Goal: Information Seeking & Learning: Learn about a topic

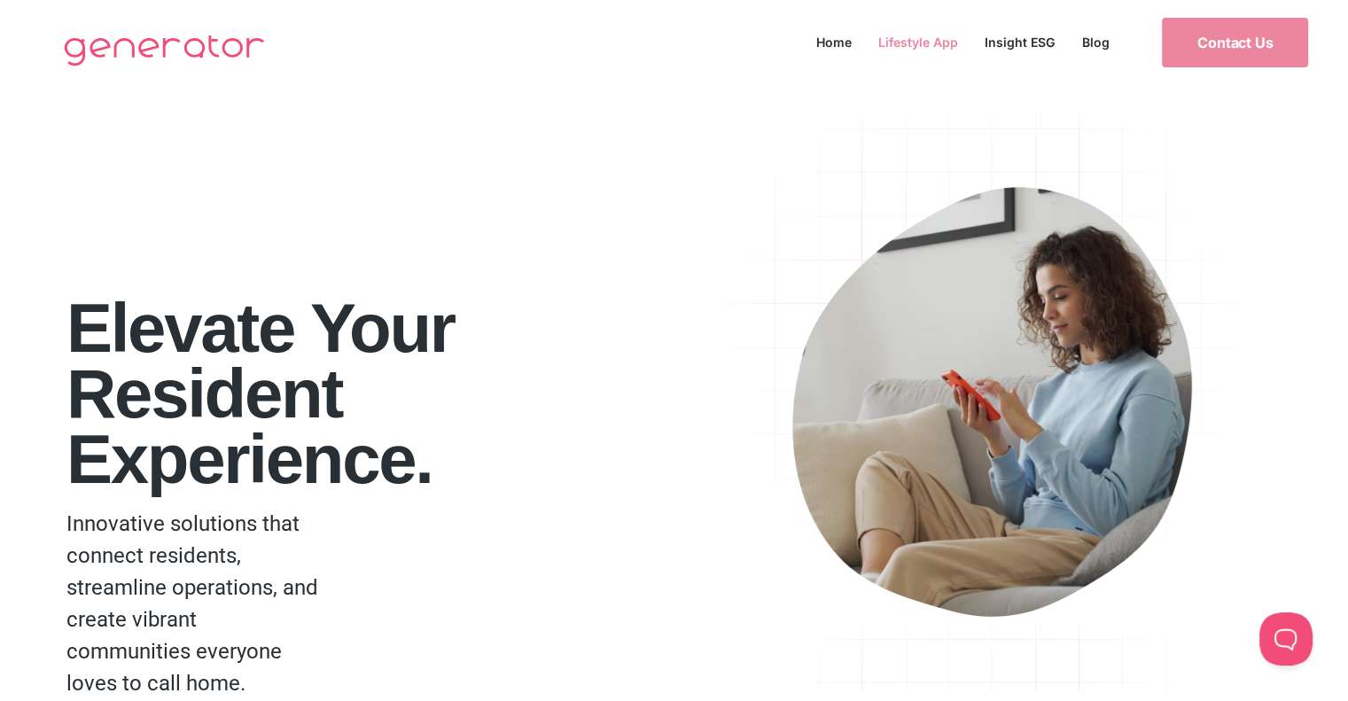
click at [926, 49] on link "Lifestyle App" at bounding box center [918, 42] width 106 height 24
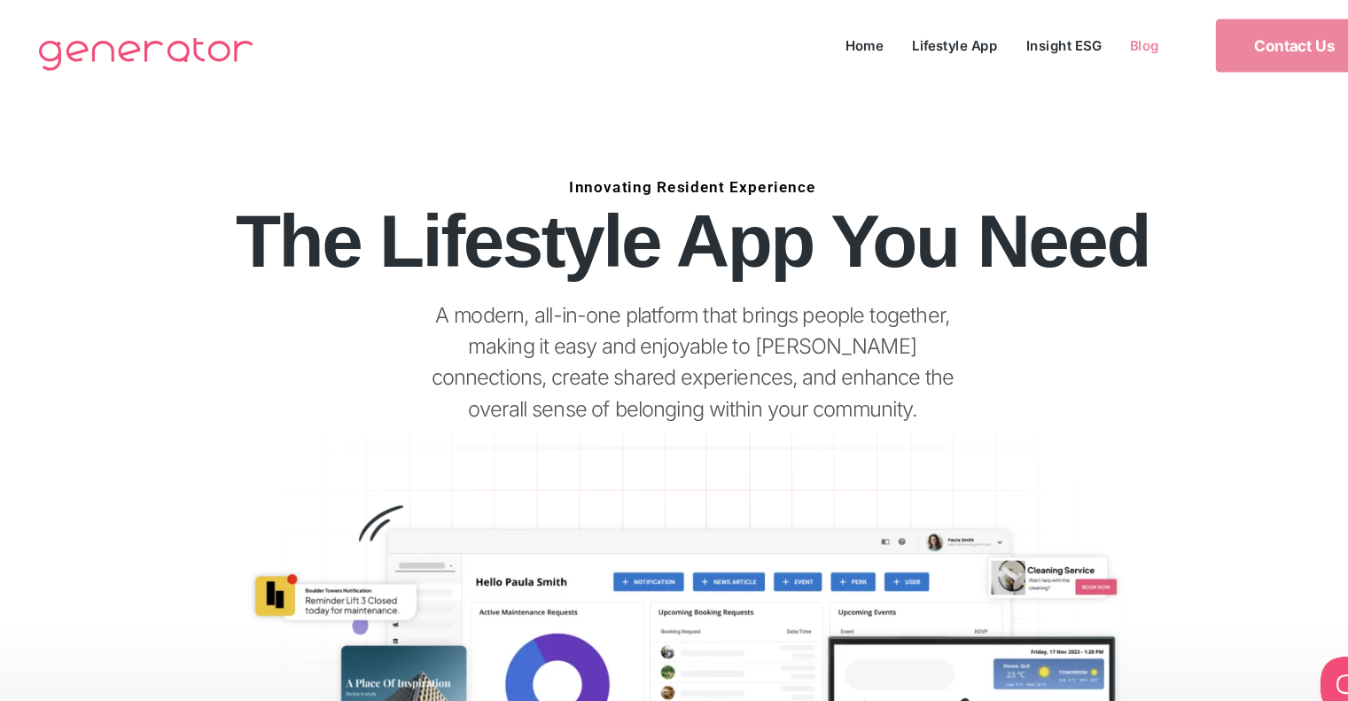
click at [1101, 39] on link "Blog" at bounding box center [1095, 42] width 54 height 24
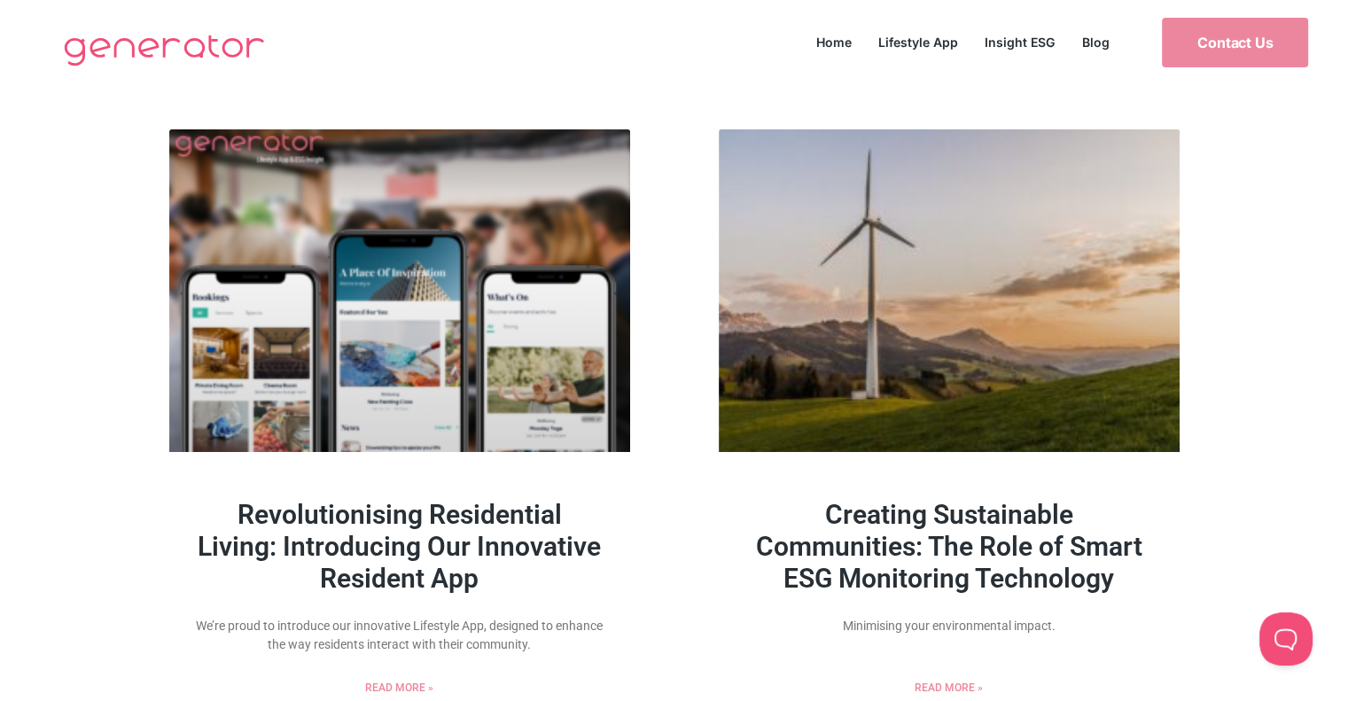
scroll to position [1, 0]
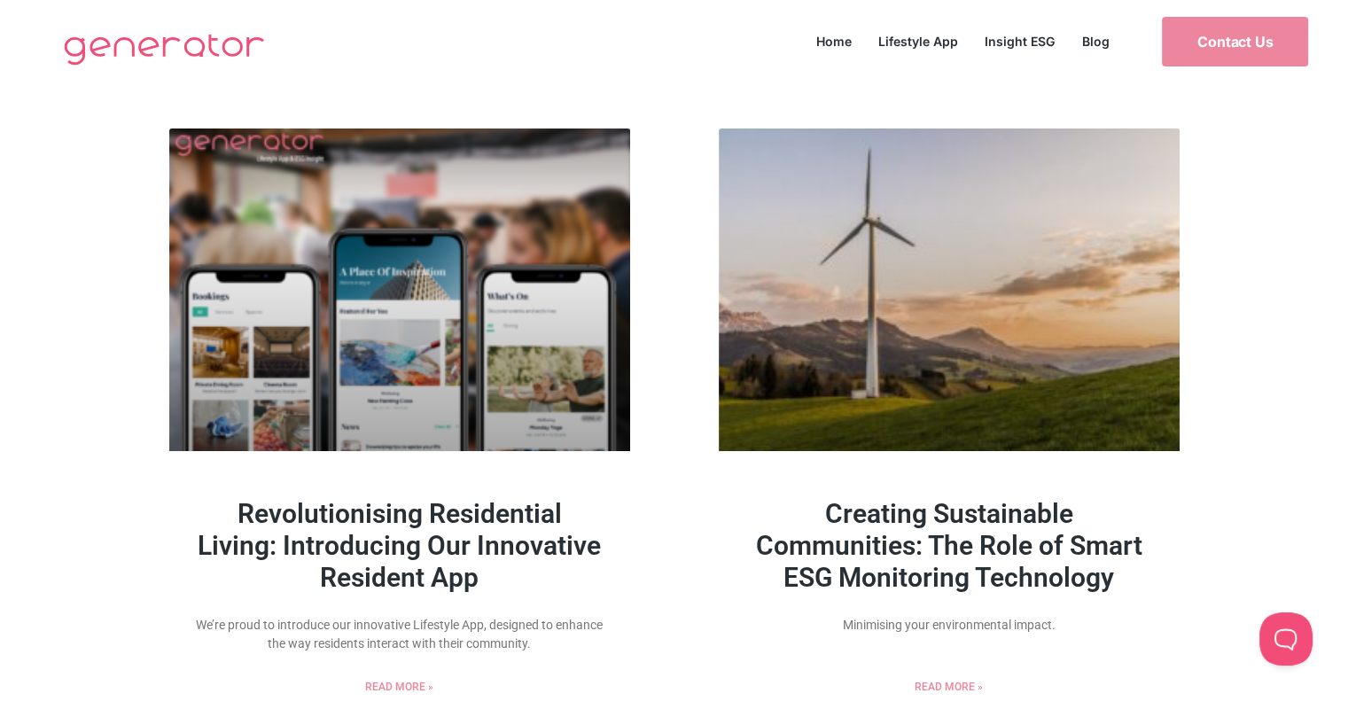
click at [1094, 48] on link "Blog" at bounding box center [1095, 41] width 54 height 24
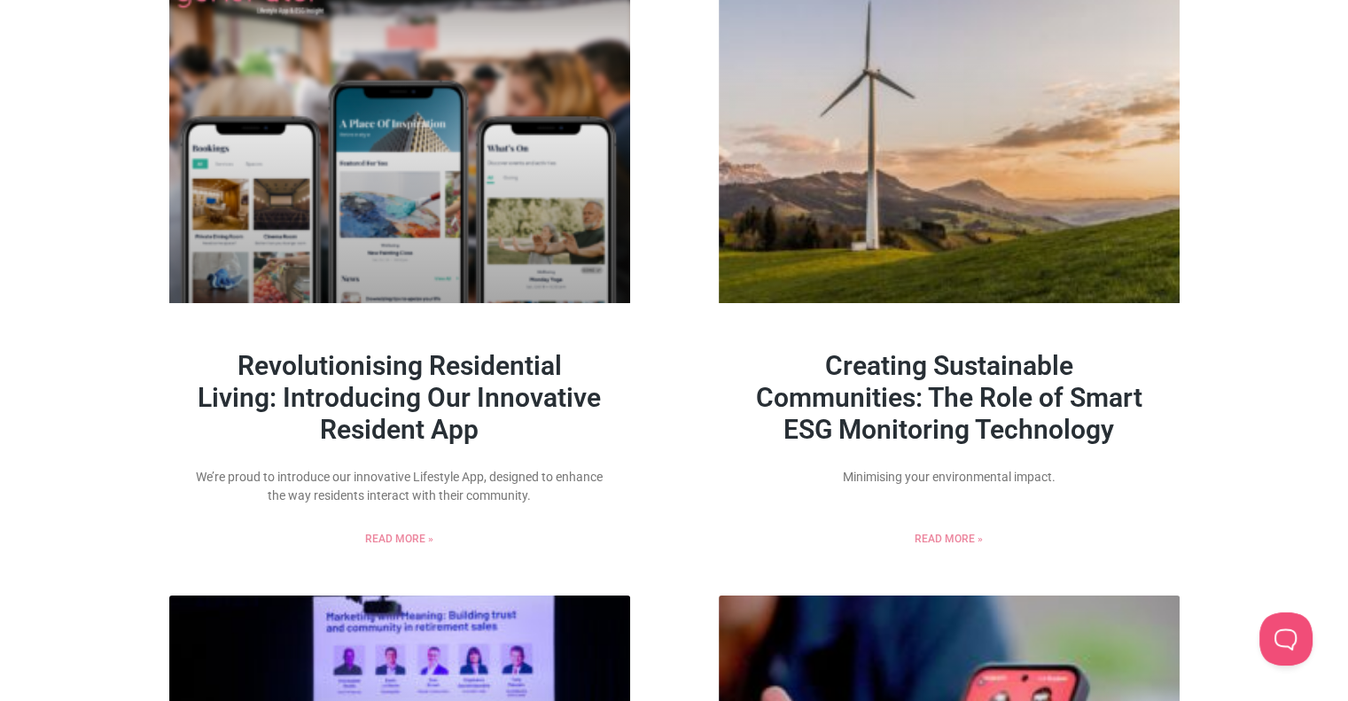
scroll to position [169, 0]
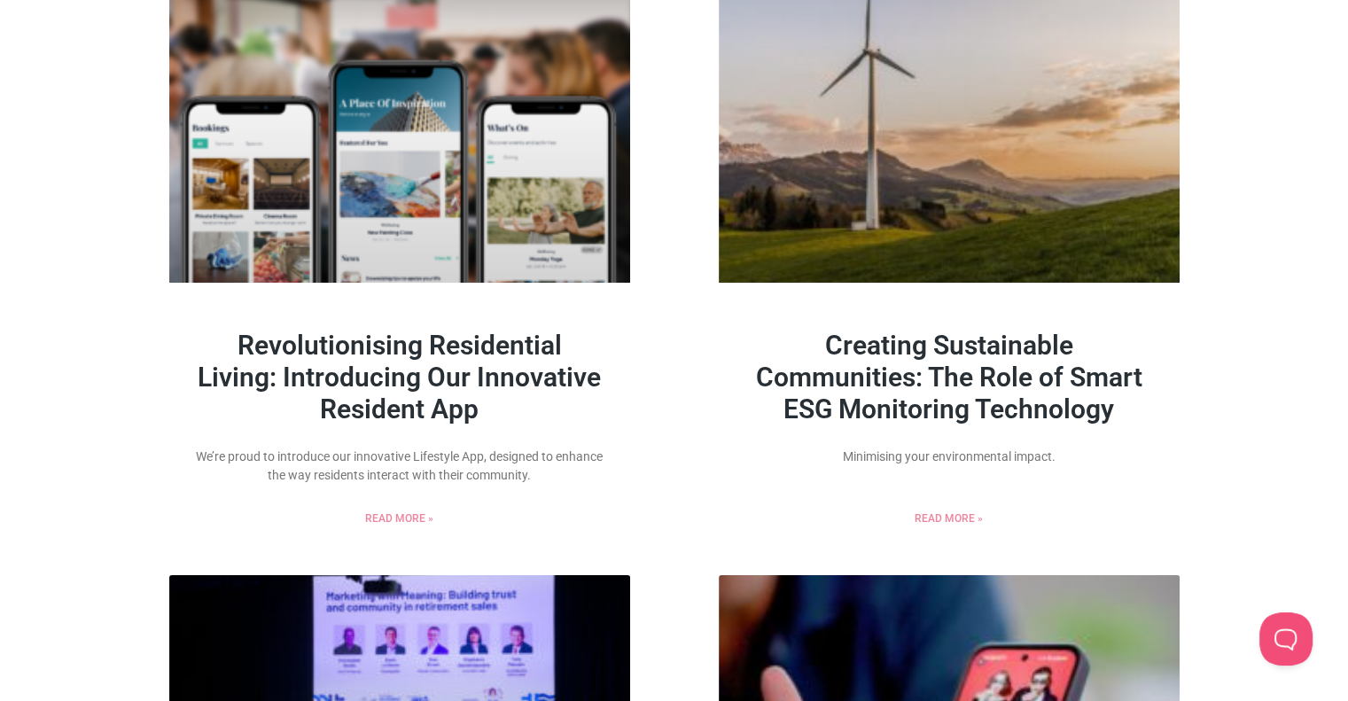
click at [413, 364] on link "Revolutionising Residential Living: Introducing Our Innovative Resident App" at bounding box center [399, 377] width 403 height 95
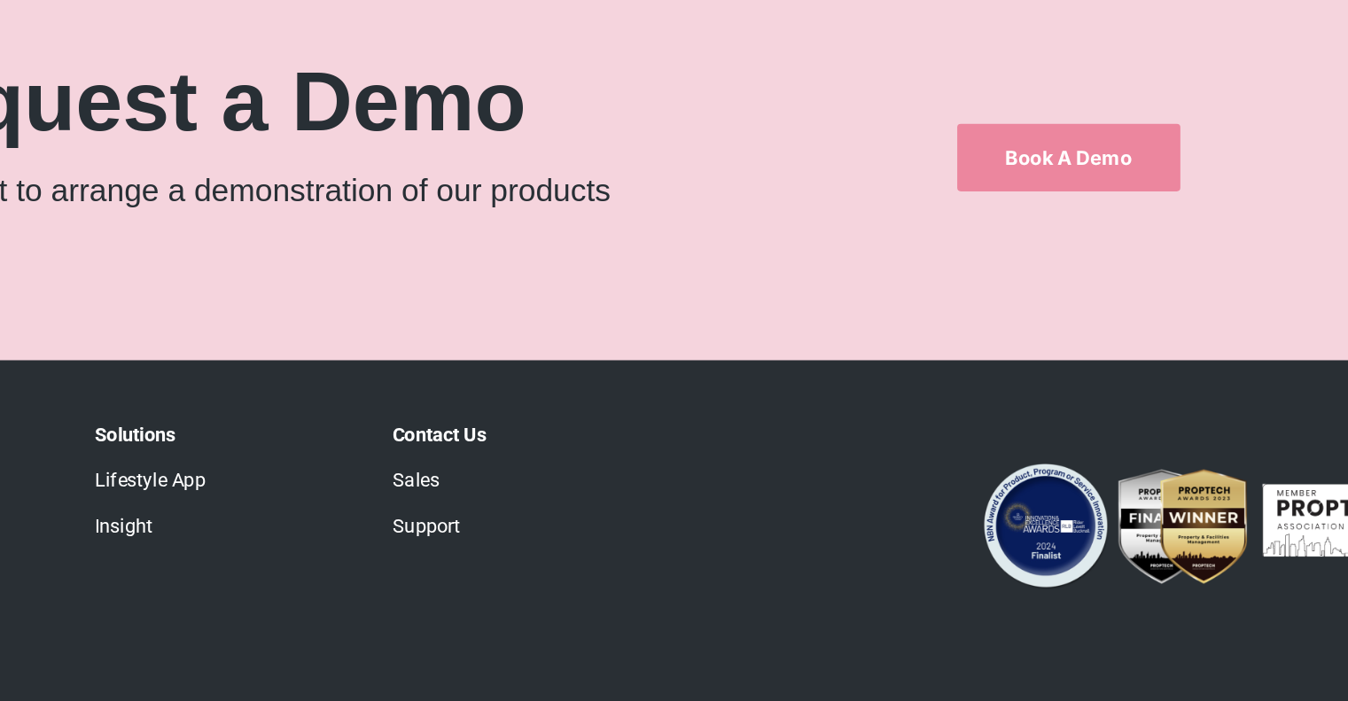
scroll to position [1684, 0]
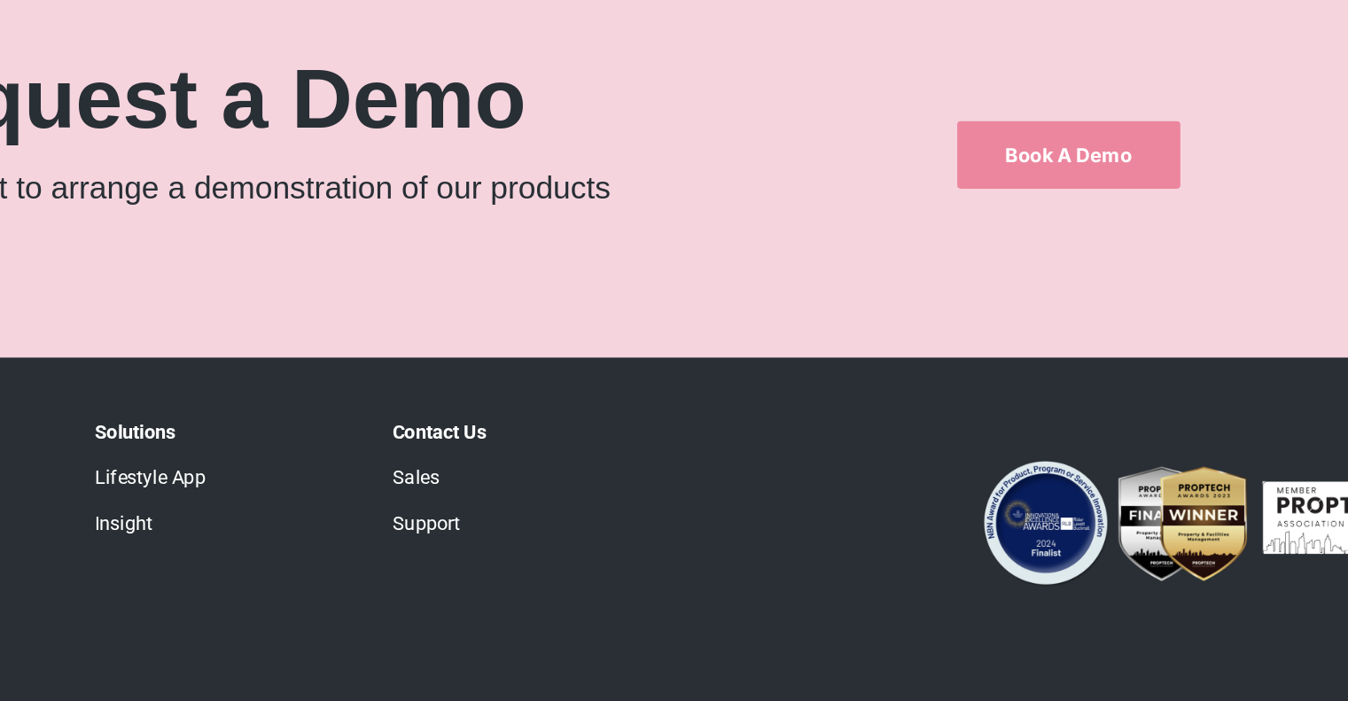
click at [269, 571] on link "Insight" at bounding box center [266, 570] width 43 height 17
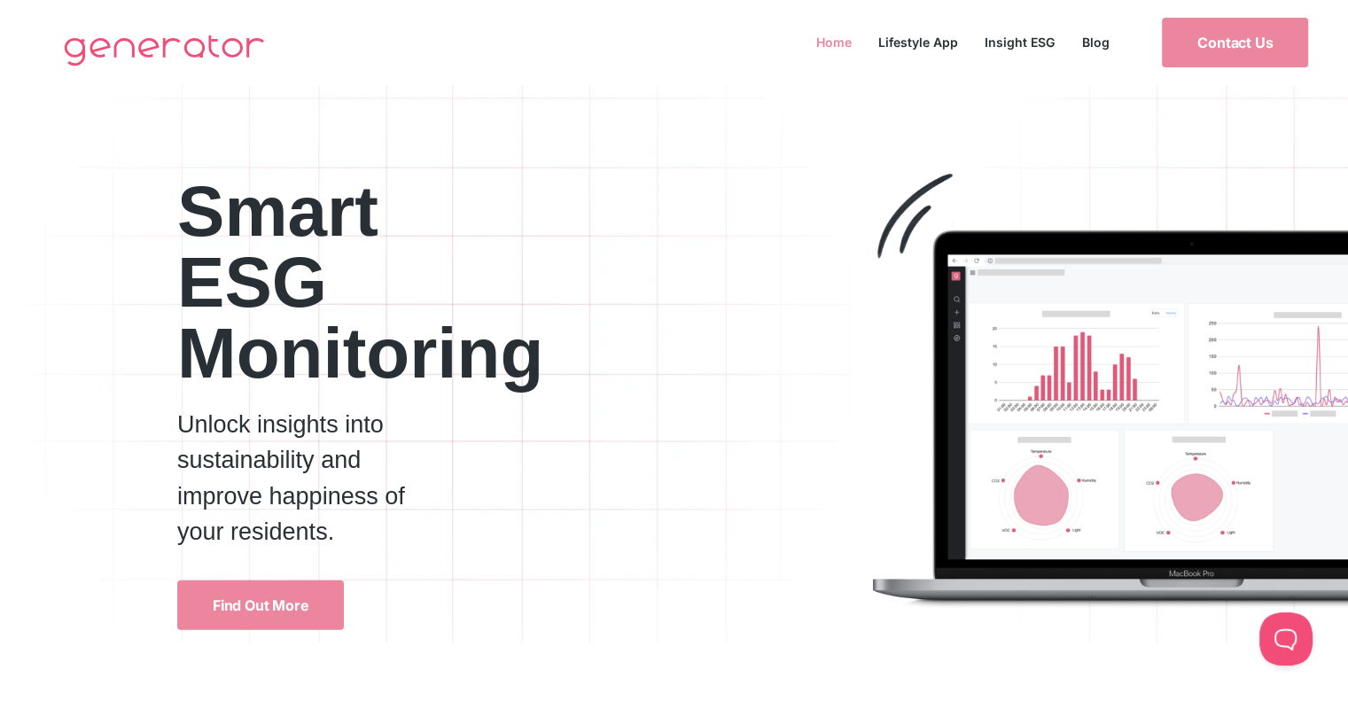
click at [824, 40] on link "Home" at bounding box center [834, 42] width 62 height 24
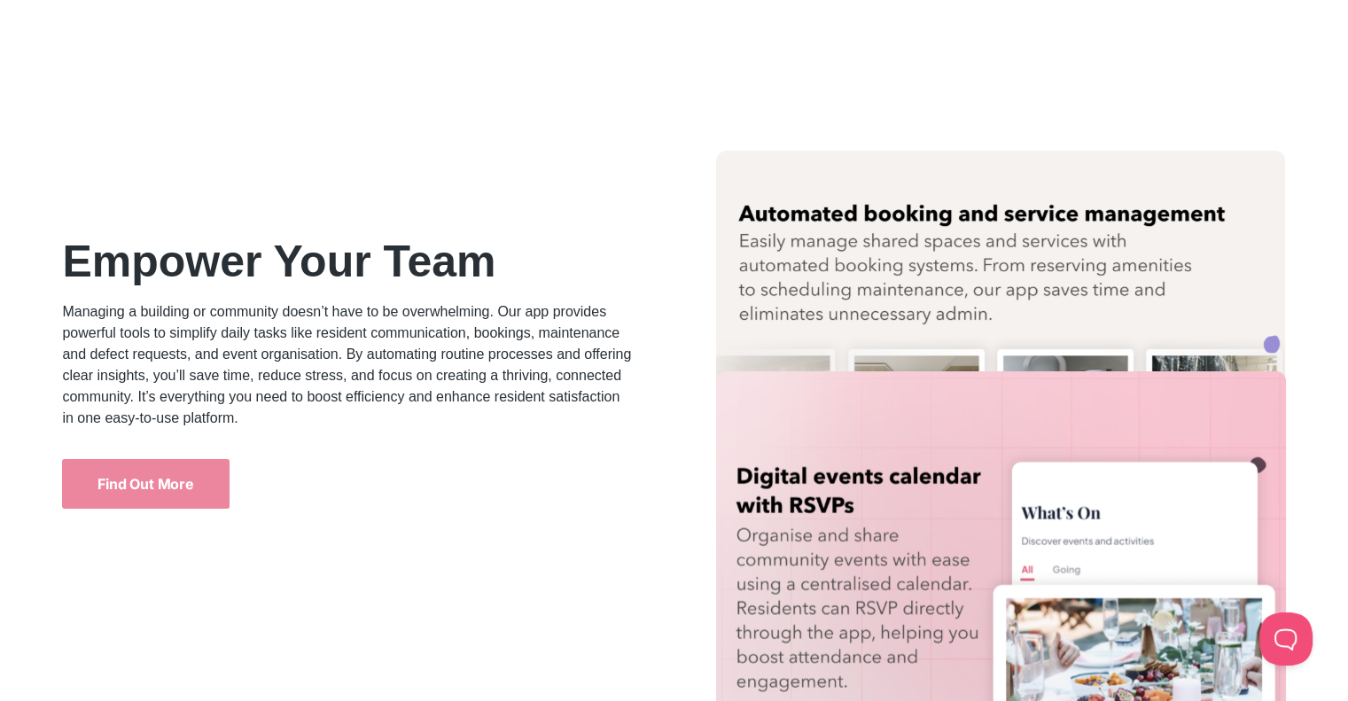
scroll to position [3905, 0]
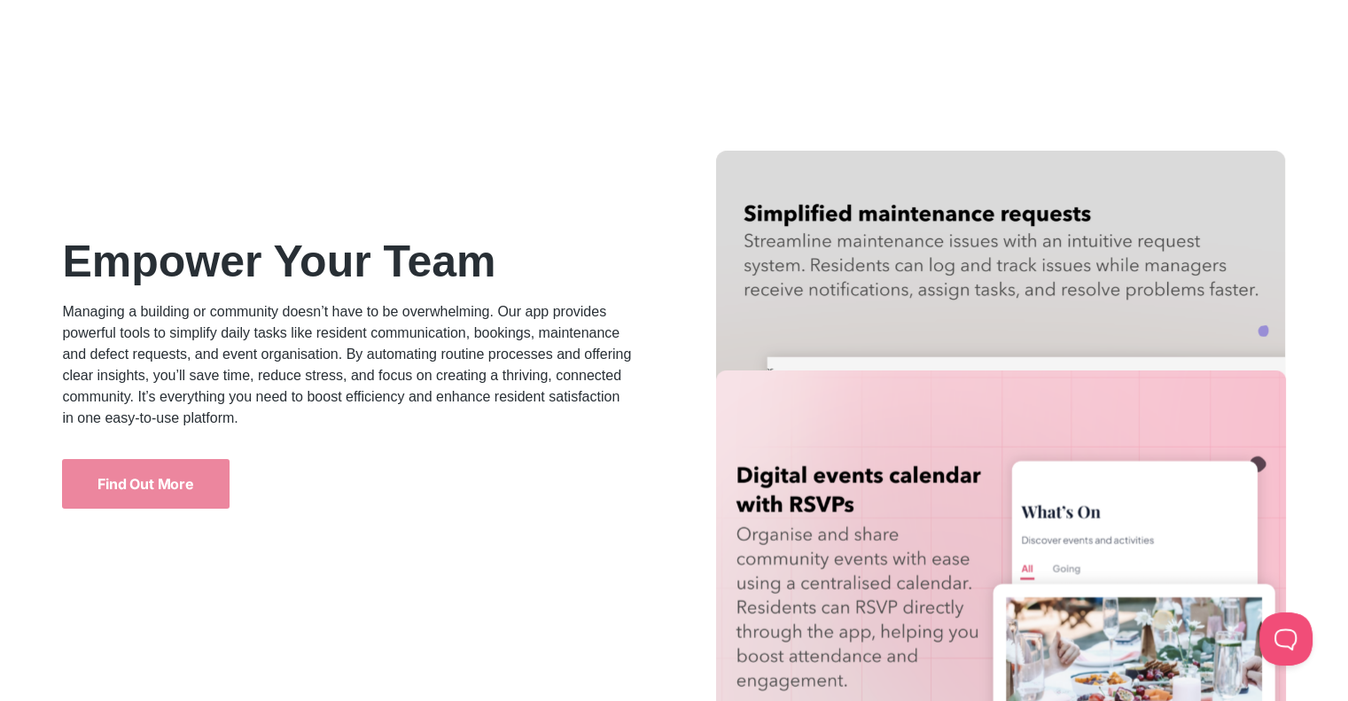
click at [360, 538] on div "Empower Your Team Managing a building or community doesn’t have to be overwhelm…" at bounding box center [347, 355] width 570 height 408
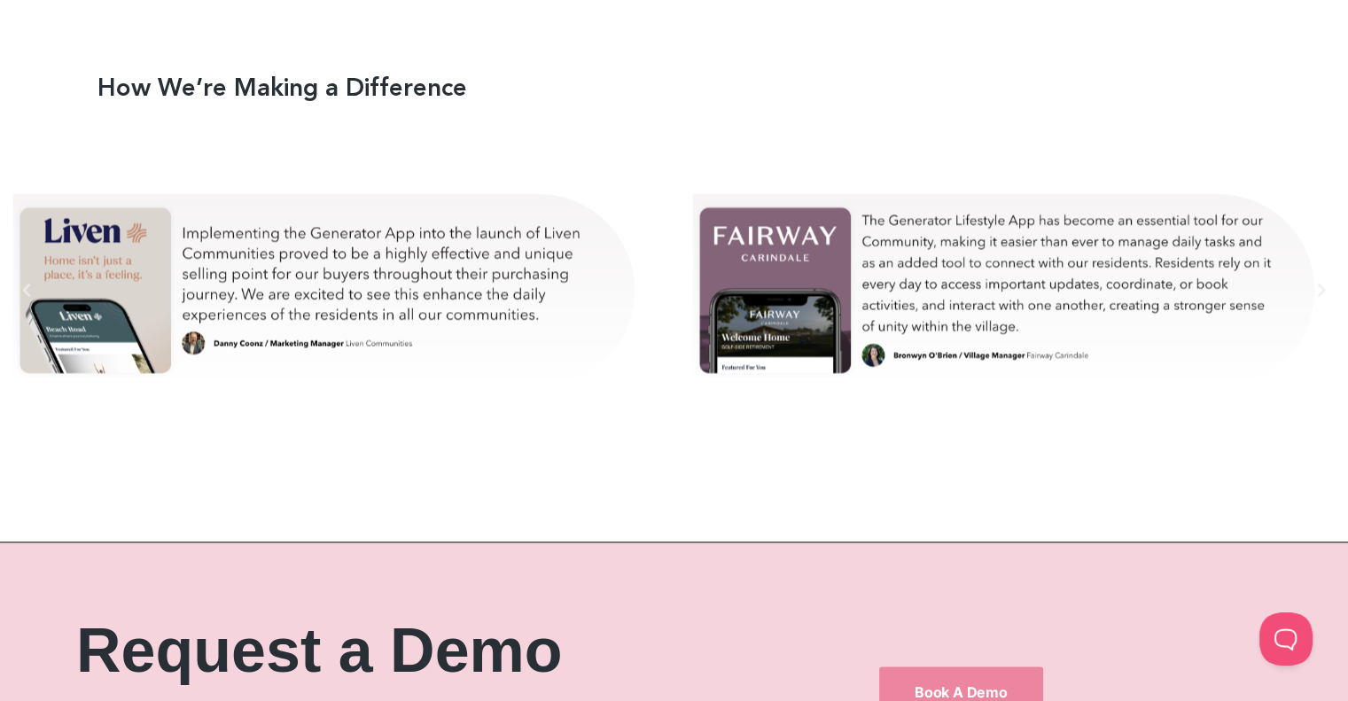
scroll to position [9956, 0]
click at [756, 310] on div "bron-test" at bounding box center [1006, 289] width 635 height 310
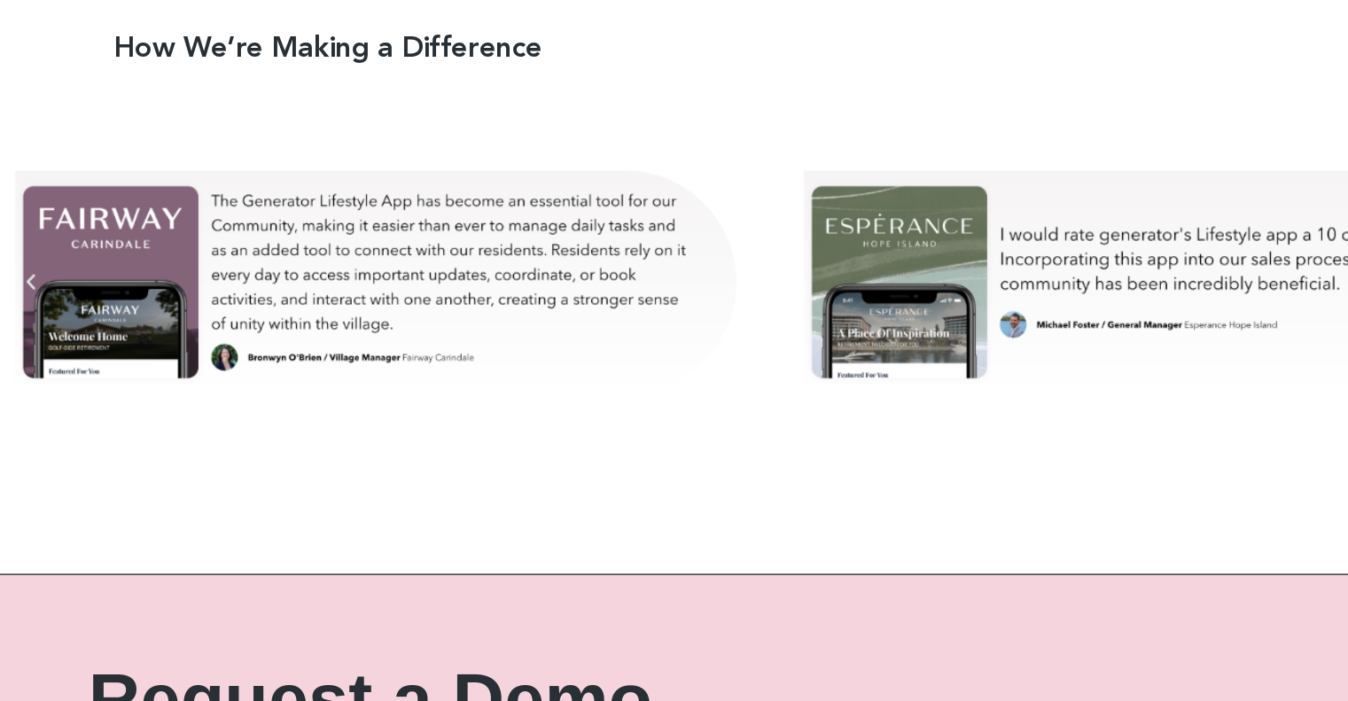
click at [27, 289] on icon "Previous slide" at bounding box center [27, 289] width 18 height 18
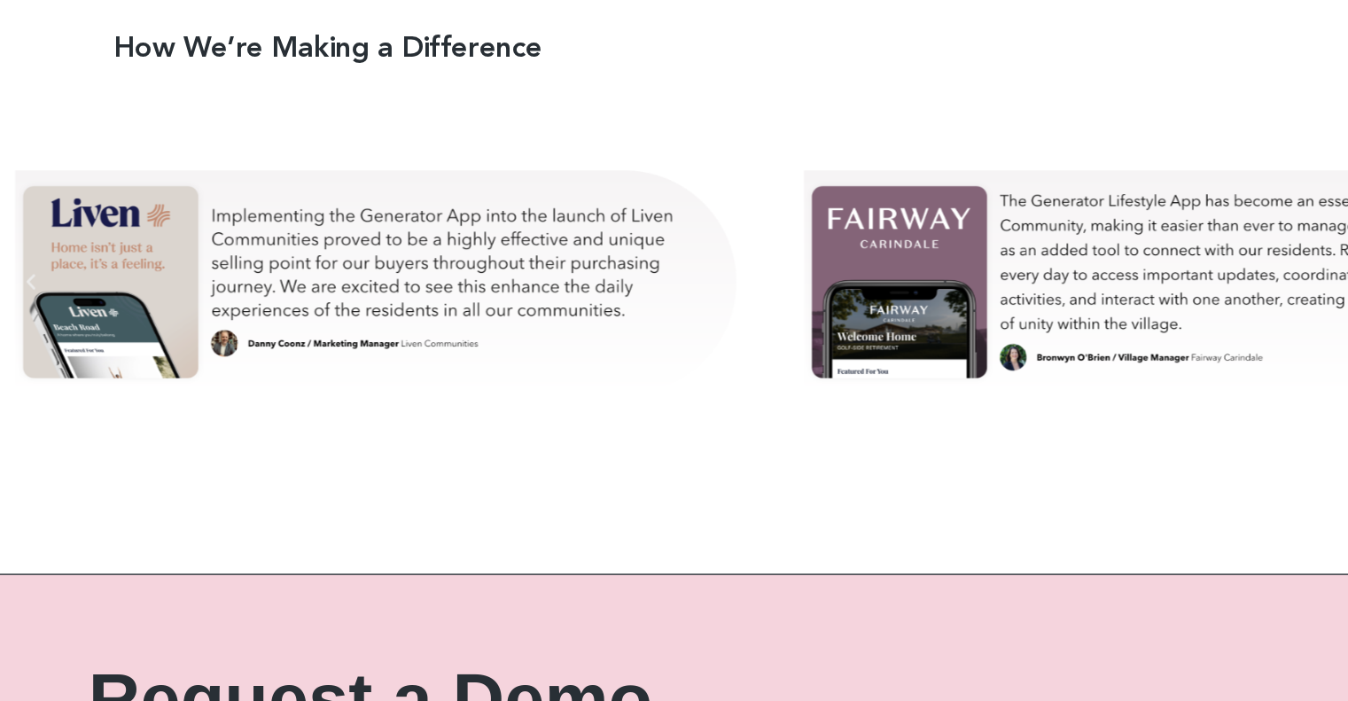
click at [27, 289] on icon "Previous slide" at bounding box center [27, 289] width 18 height 18
